Goal: Task Accomplishment & Management: Use online tool/utility

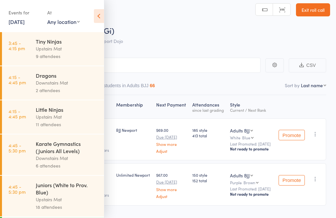
click at [62, 42] on div "Tiny Ninjas" at bounding box center [67, 41] width 63 height 7
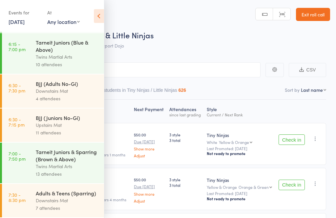
scroll to position [421, 0]
click at [45, 122] on div "BJJ (Juniors No-Gi)" at bounding box center [67, 117] width 63 height 7
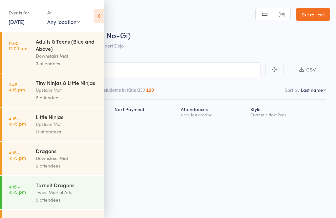
click at [101, 18] on icon at bounding box center [99, 16] width 10 height 14
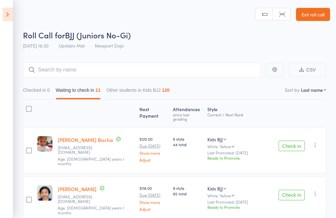
click at [3, 16] on icon at bounding box center [8, 15] width 10 height 14
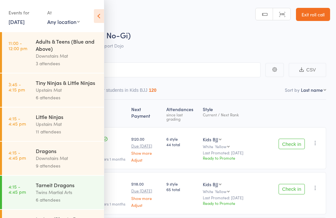
click at [34, 89] on link "3:45 - 4:15 pm Tiny Ninjas & Little Ninjas Upstairs Mat 6 attendees" at bounding box center [53, 91] width 102 height 34
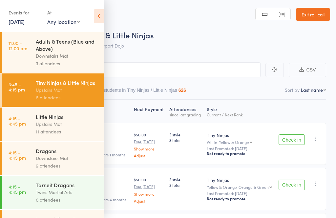
click at [103, 12] on icon at bounding box center [99, 16] width 10 height 14
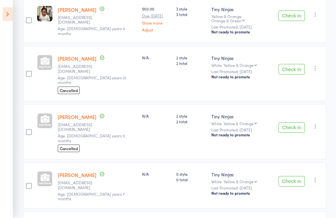
scroll to position [189, 0]
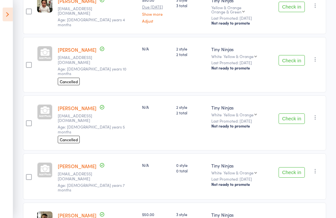
click at [3, 17] on icon at bounding box center [8, 15] width 10 height 14
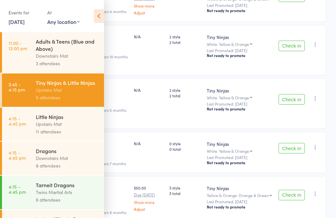
click at [40, 121] on div "Little Ninjas" at bounding box center [67, 116] width 63 height 7
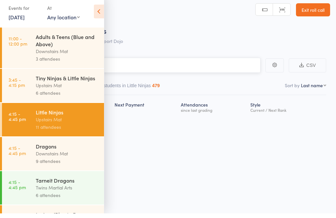
scroll to position [5, 0]
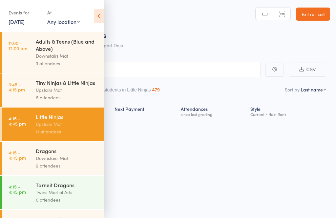
click at [97, 15] on icon at bounding box center [99, 16] width 10 height 14
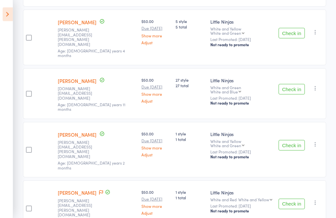
scroll to position [406, 0]
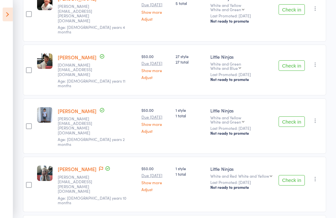
click at [4, 17] on icon at bounding box center [8, 15] width 10 height 14
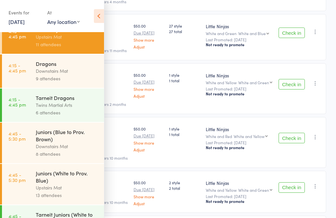
scroll to position [89, 0]
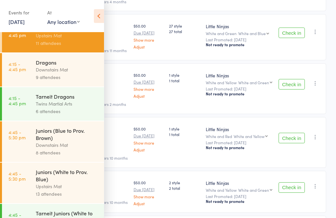
click at [41, 183] on div "Juniors (White to Prov. Blue)" at bounding box center [67, 176] width 63 height 14
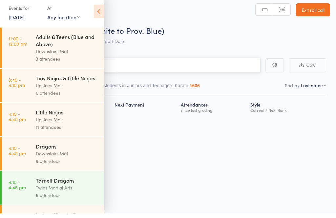
scroll to position [5, 0]
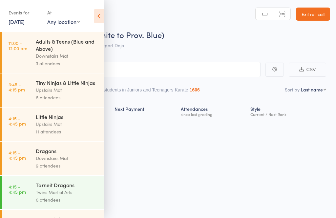
click at [98, 13] on icon at bounding box center [99, 16] width 10 height 14
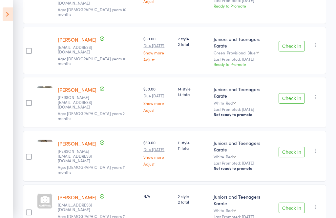
scroll to position [505, 0]
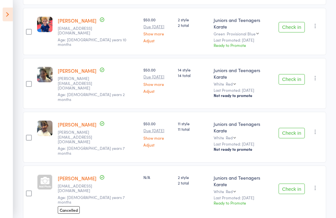
click at [7, 17] on icon at bounding box center [8, 15] width 10 height 14
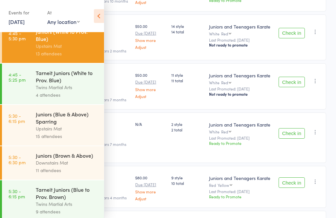
scroll to position [230, 0]
click at [40, 132] on div "Upstairs Mat" at bounding box center [67, 129] width 63 height 8
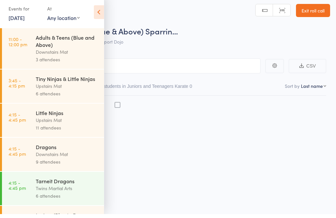
scroll to position [5, 0]
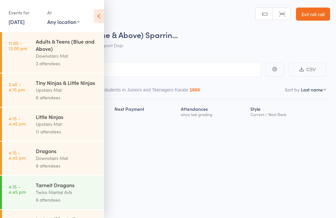
click at [99, 13] on icon at bounding box center [99, 16] width 10 height 14
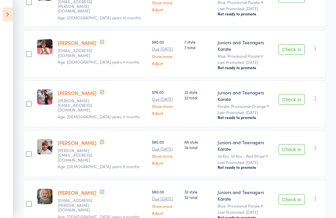
scroll to position [586, 0]
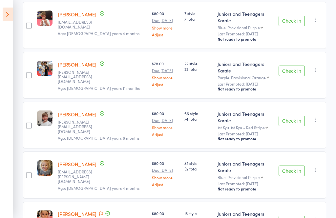
click at [4, 18] on icon at bounding box center [8, 15] width 10 height 14
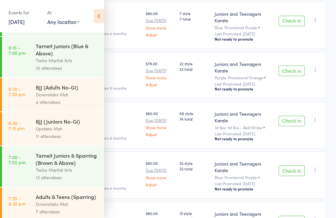
scroll to position [413, 0]
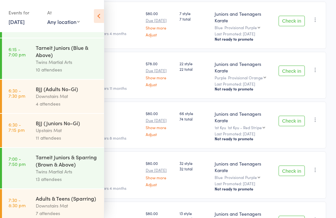
click at [51, 202] on div "Adults & Teens (Sparring)" at bounding box center [67, 198] width 63 height 7
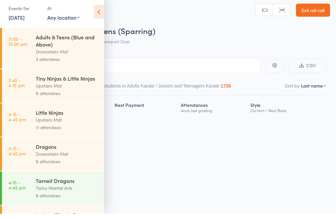
scroll to position [5, 0]
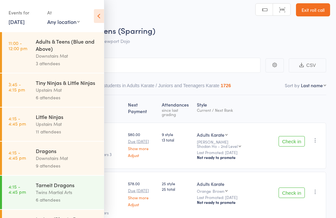
click at [96, 18] on icon at bounding box center [99, 16] width 10 height 14
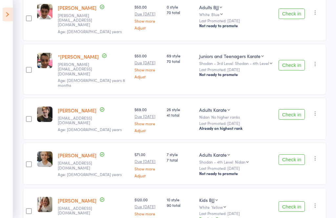
click at [6, 15] on icon at bounding box center [8, 15] width 10 height 14
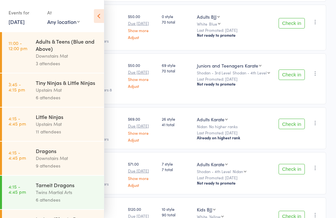
click at [30, 51] on link "11:00 - 12:00 pm Adults & Teens (Blue and Above) Downstairs Mat 3 attendees" at bounding box center [53, 52] width 102 height 41
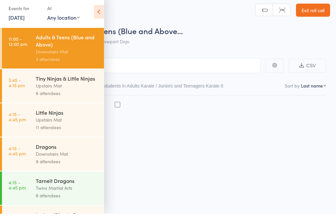
click at [63, 34] on div "Adults & Teens (Blue and Above) Downstairs Mat 3 attendees" at bounding box center [70, 52] width 68 height 41
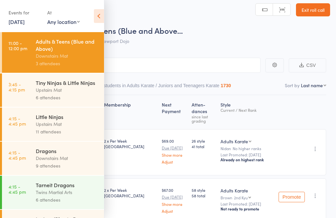
click at [101, 16] on icon at bounding box center [99, 16] width 10 height 14
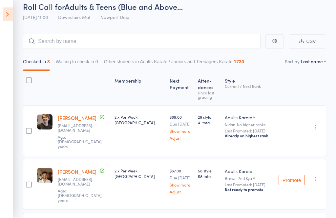
scroll to position [34, 0]
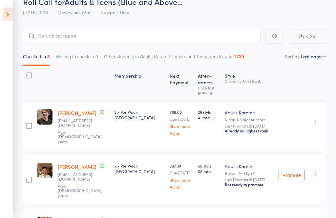
click at [3, 20] on icon at bounding box center [8, 15] width 10 height 14
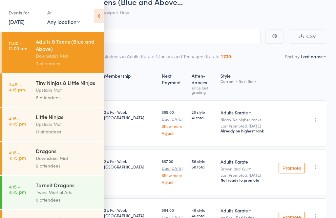
click at [42, 93] on div "Upstairs Mat" at bounding box center [67, 90] width 63 height 8
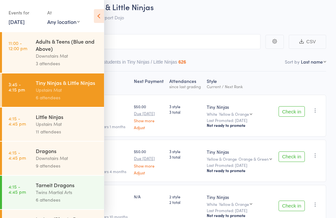
click at [98, 17] on icon at bounding box center [99, 16] width 10 height 14
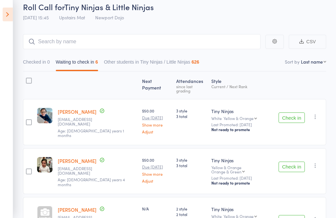
click at [297, 104] on div "Check in Check in Promote Send message Add Note Add Task Add Flag Remove Mark a…" at bounding box center [301, 122] width 50 height 46
click at [295, 114] on button "Check in" at bounding box center [292, 118] width 26 height 11
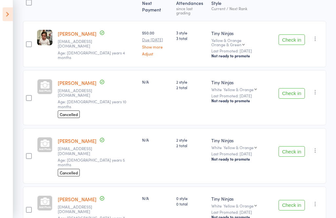
scroll to position [104, 0]
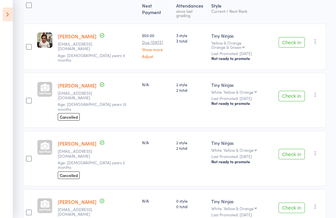
click at [295, 91] on button "Check in" at bounding box center [292, 96] width 26 height 11
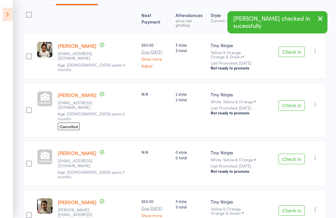
click at [300, 101] on button "Check in" at bounding box center [292, 106] width 26 height 11
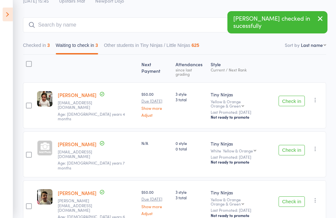
click at [298, 197] on button "Check in" at bounding box center [292, 202] width 26 height 11
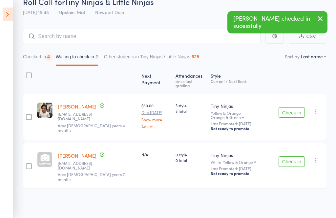
scroll to position [0, 0]
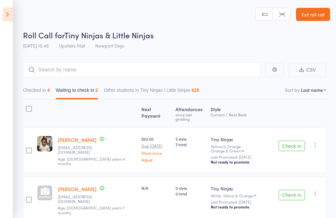
click at [296, 190] on button "Check in" at bounding box center [292, 195] width 26 height 11
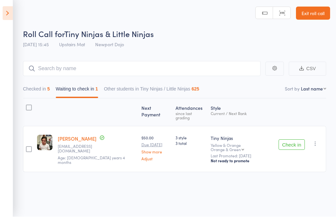
scroll to position [5, 0]
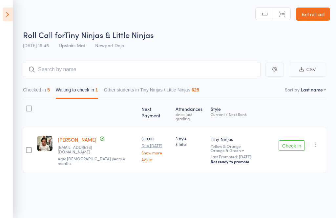
click at [38, 85] on button "Checked in 5" at bounding box center [36, 91] width 27 height 15
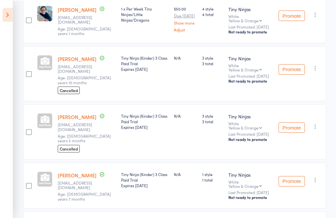
scroll to position [0, 0]
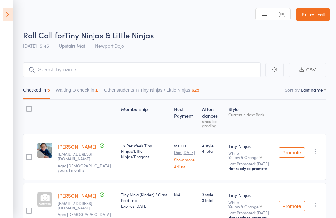
click at [92, 94] on button "Waiting to check in 1" at bounding box center [77, 91] width 42 height 15
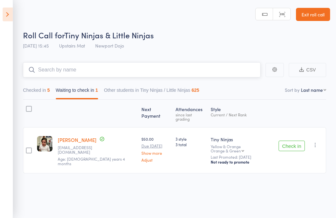
click at [155, 66] on input "search" at bounding box center [142, 69] width 238 height 15
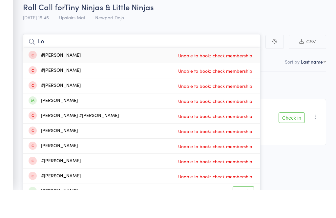
type input "L"
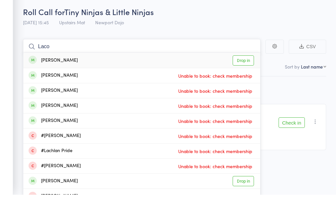
type input "Laco"
click at [245, 79] on link "Drop in" at bounding box center [243, 84] width 21 height 10
